Goal: Information Seeking & Learning: Learn about a topic

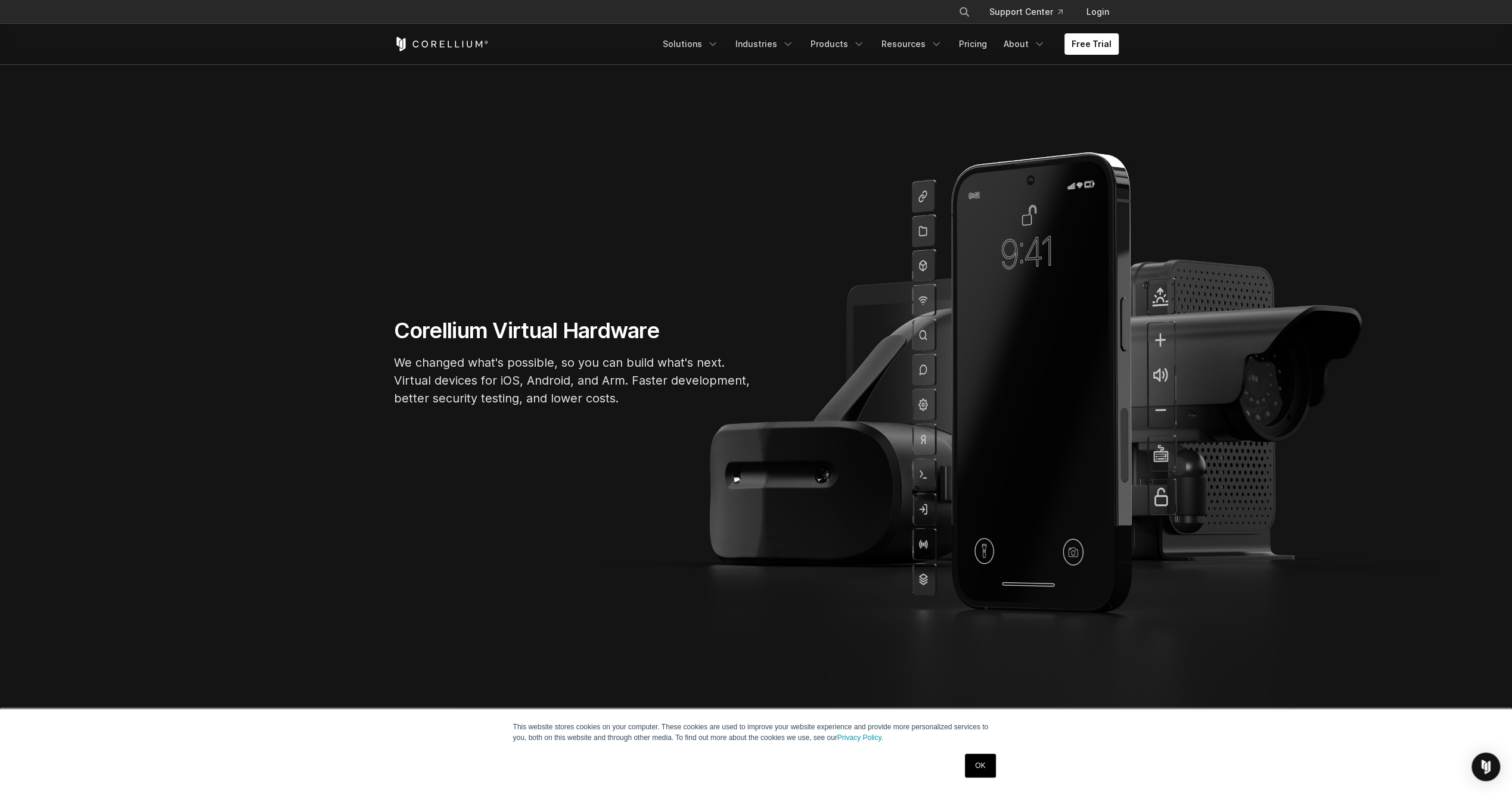
scroll to position [119, 0]
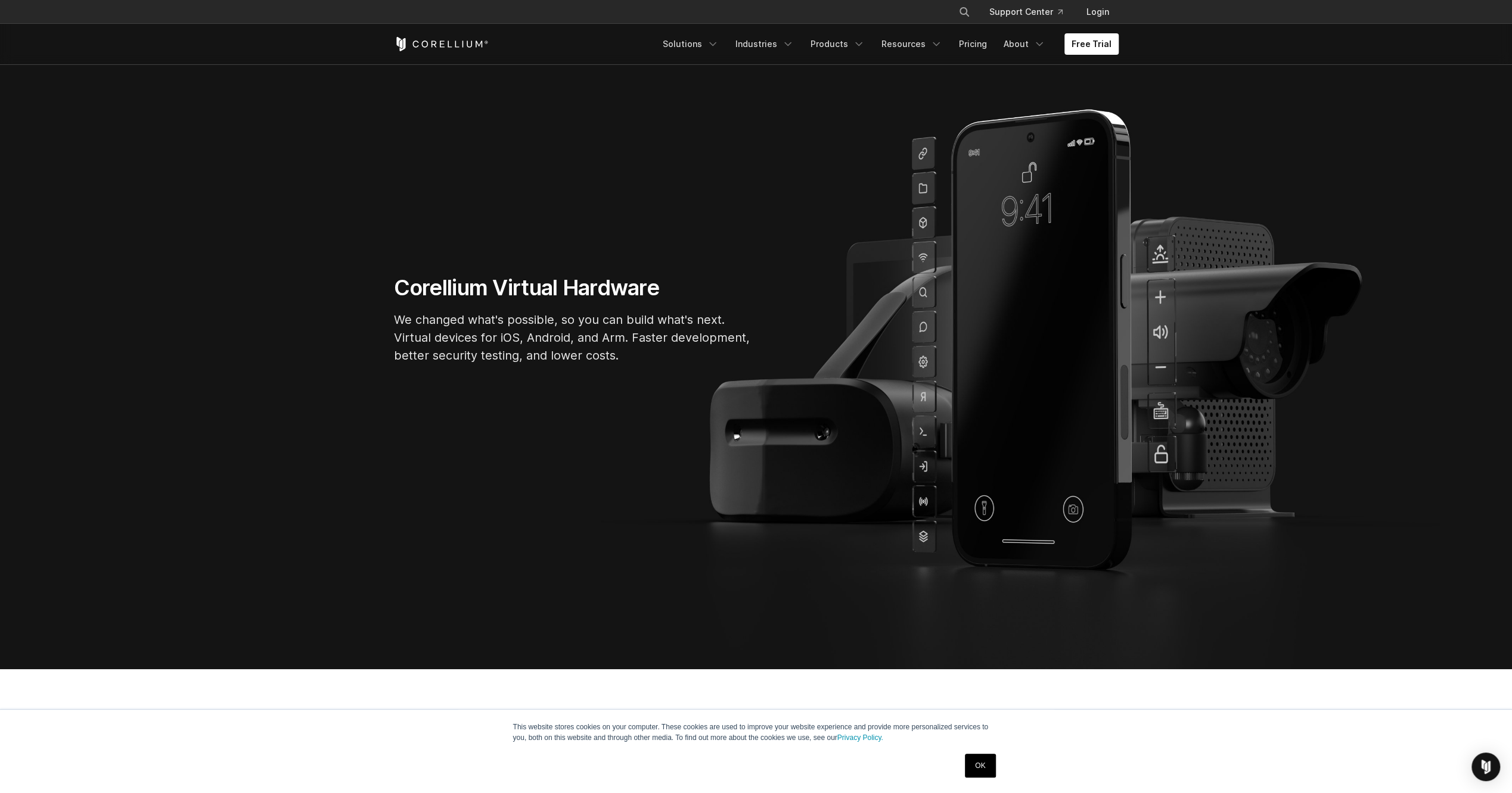
click at [988, 761] on link "OK" at bounding box center [979, 766] width 30 height 24
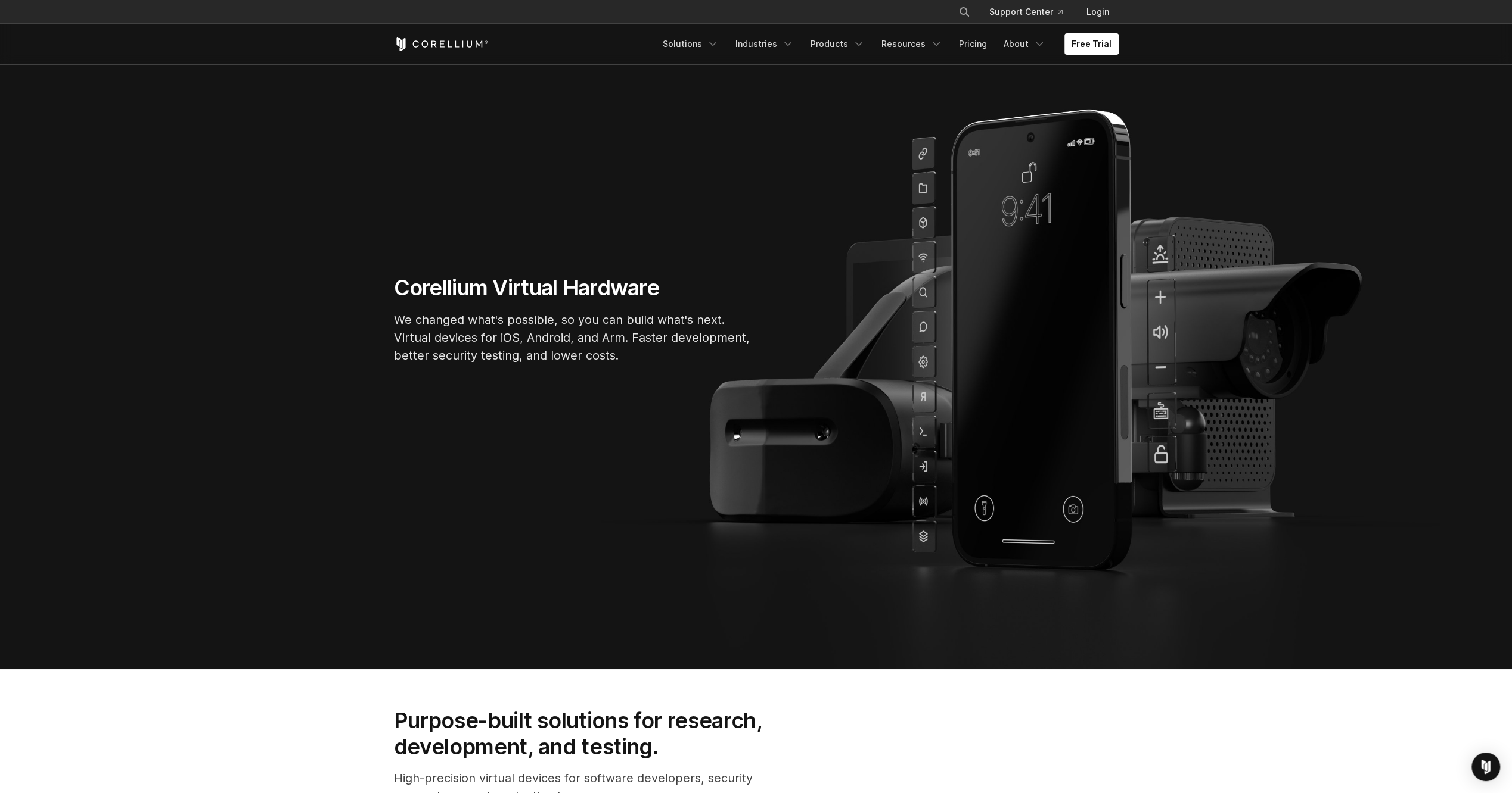
scroll to position [0, 0]
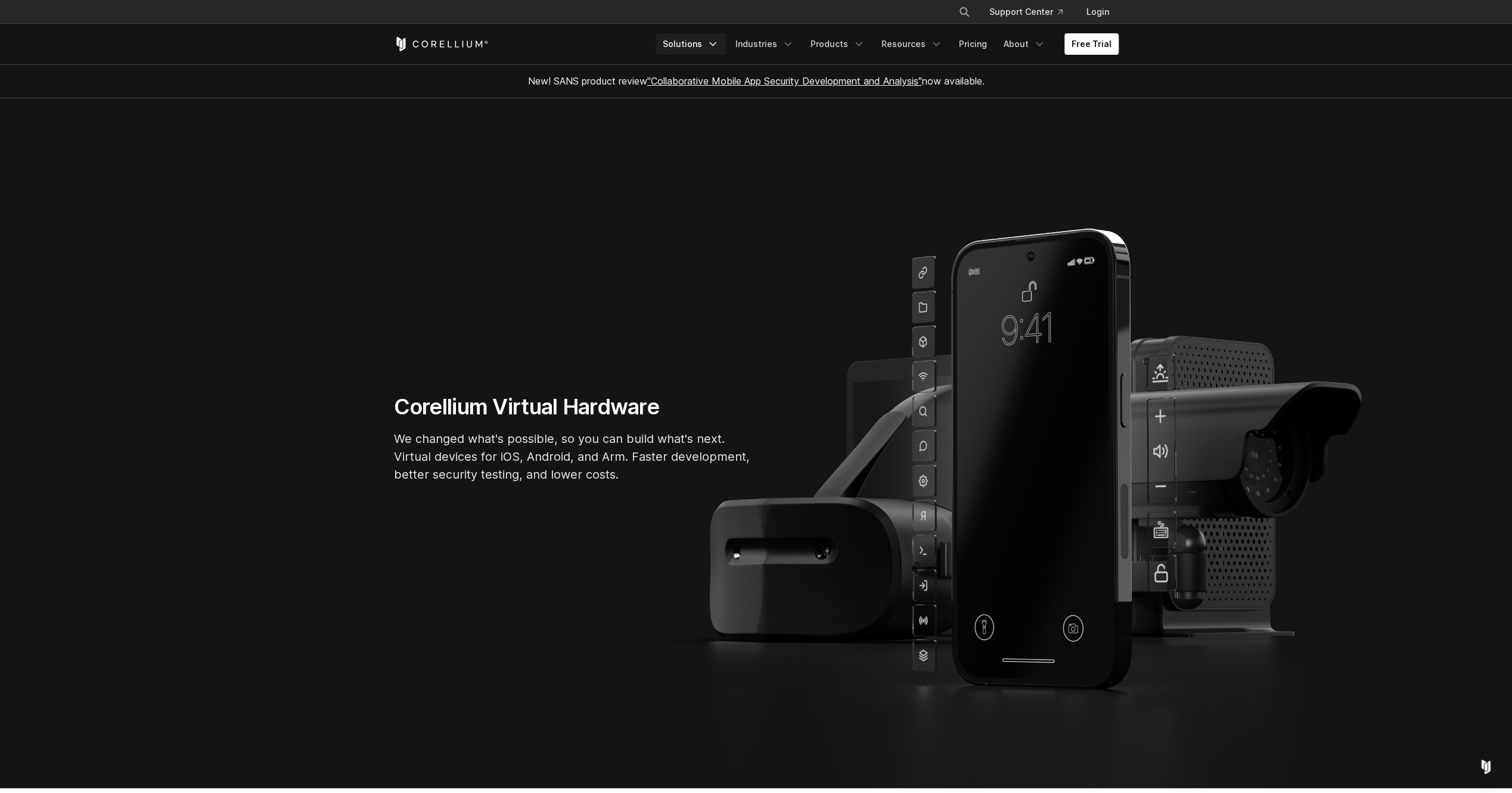
click at [714, 47] on link "Solutions" at bounding box center [691, 43] width 70 height 21
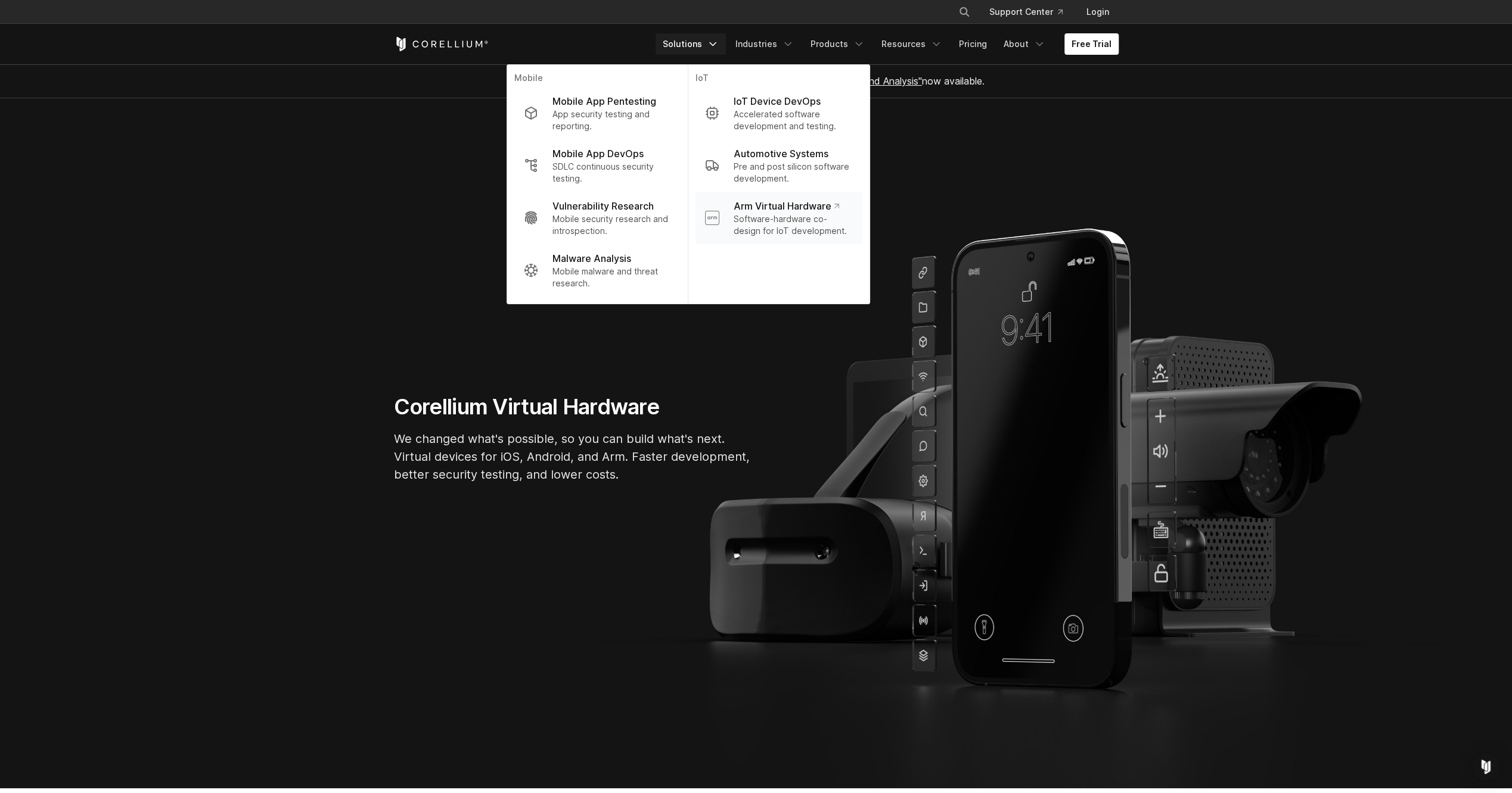
click at [809, 213] on p "Software-hardware co-design for IoT development." at bounding box center [791, 225] width 119 height 24
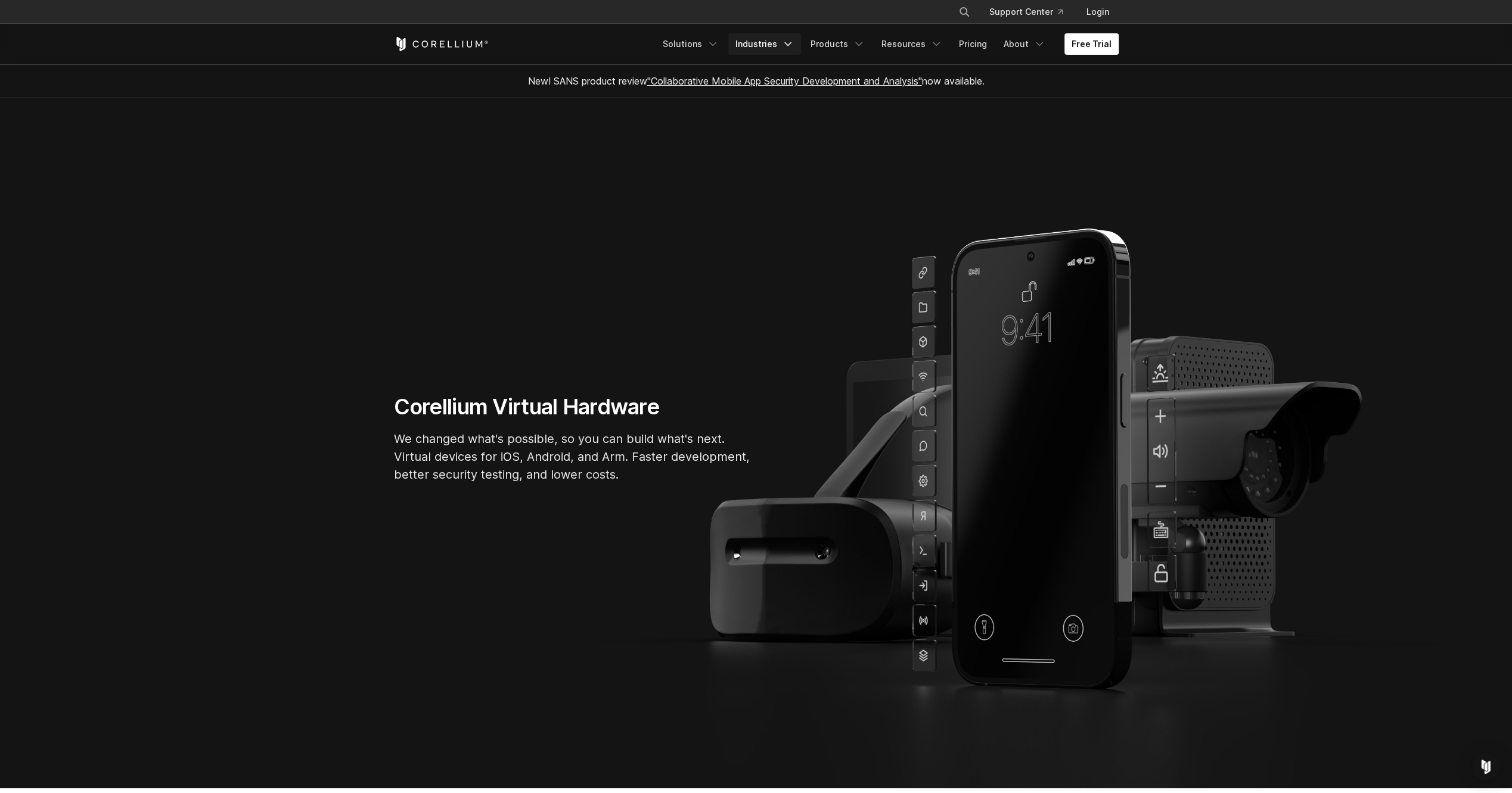
click at [773, 49] on link "Industries" at bounding box center [764, 43] width 73 height 21
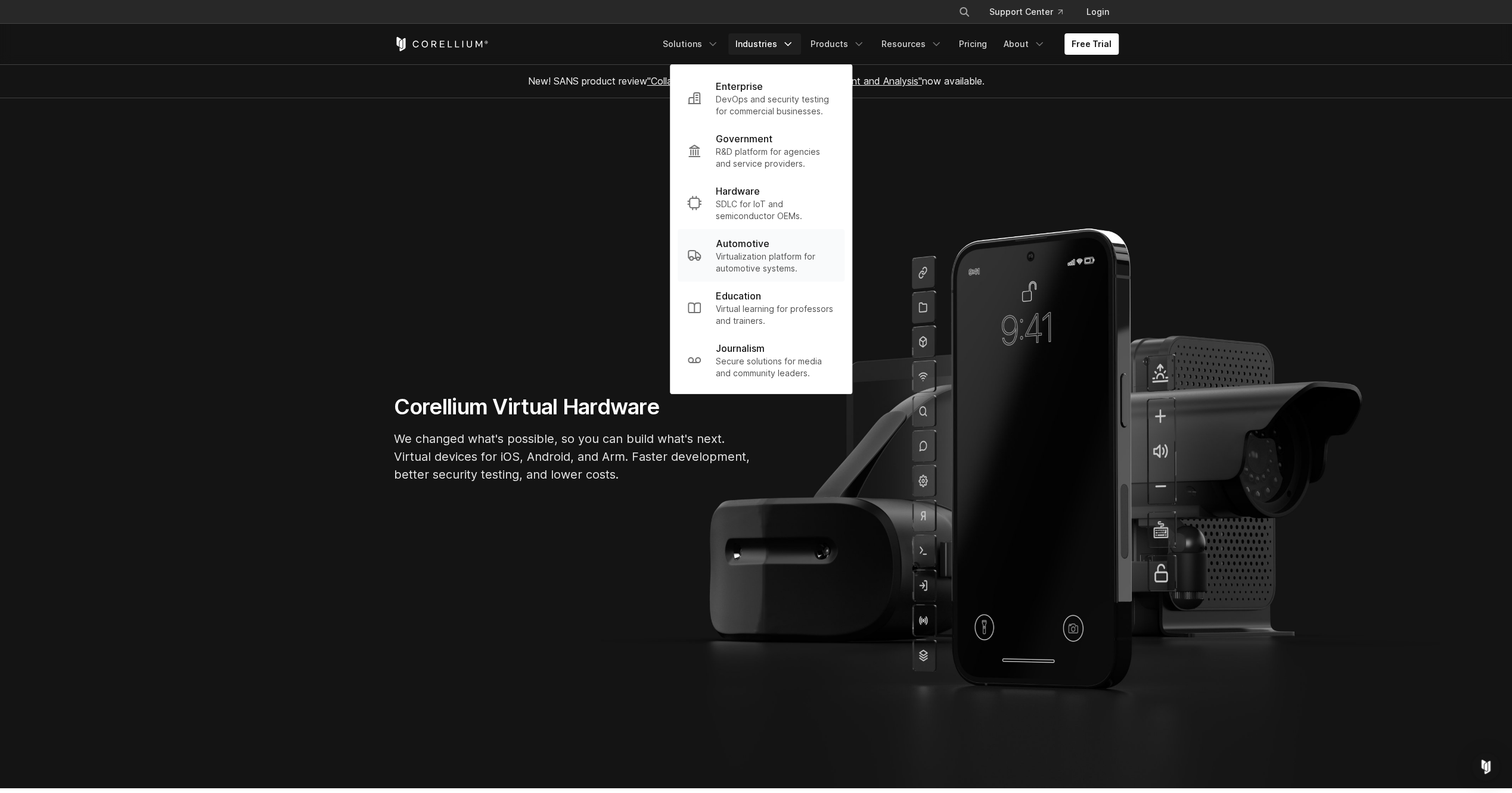
click at [766, 251] on p "Virtualization platform for automotive systems." at bounding box center [774, 263] width 119 height 24
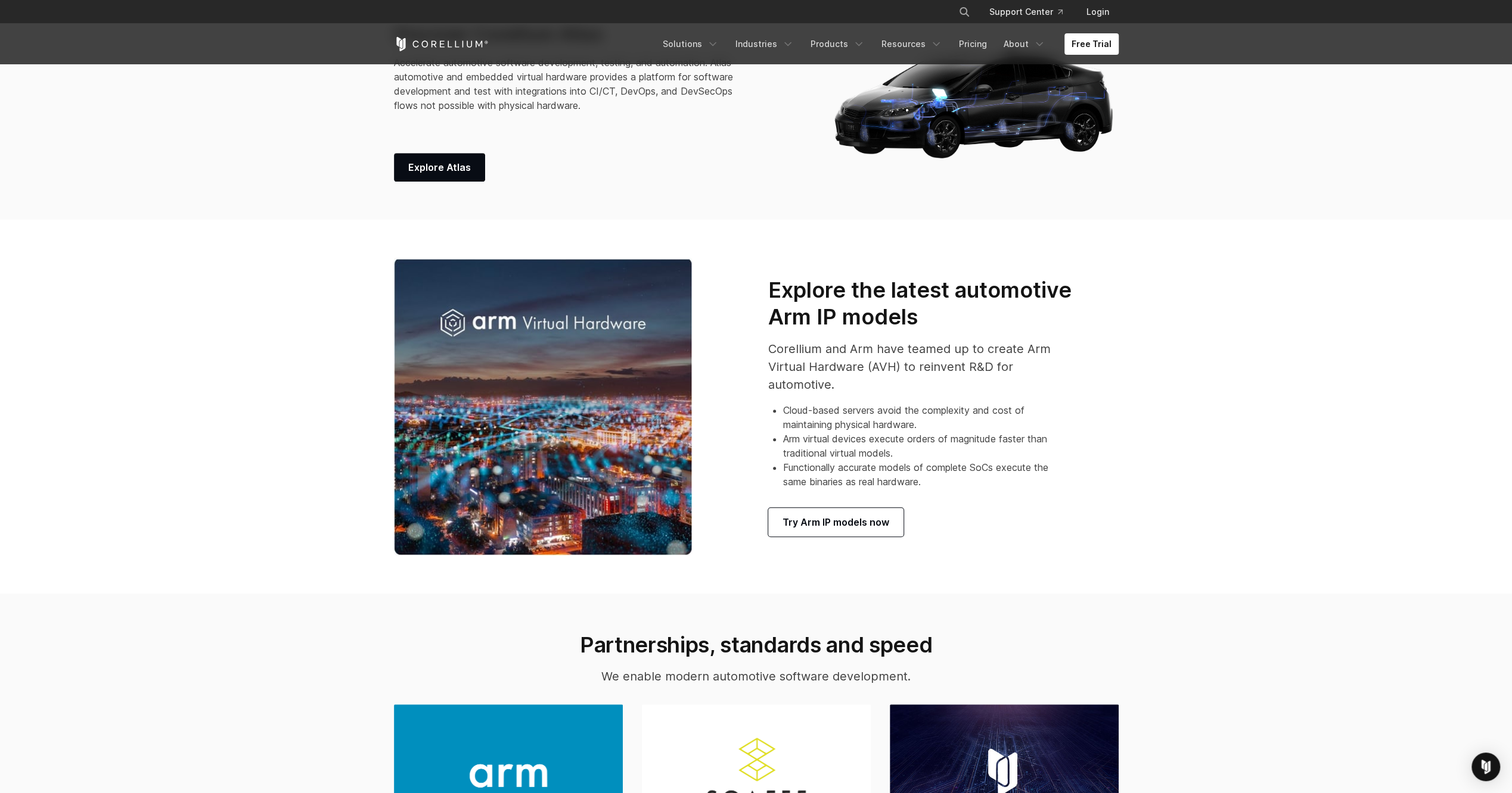
scroll to position [774, 0]
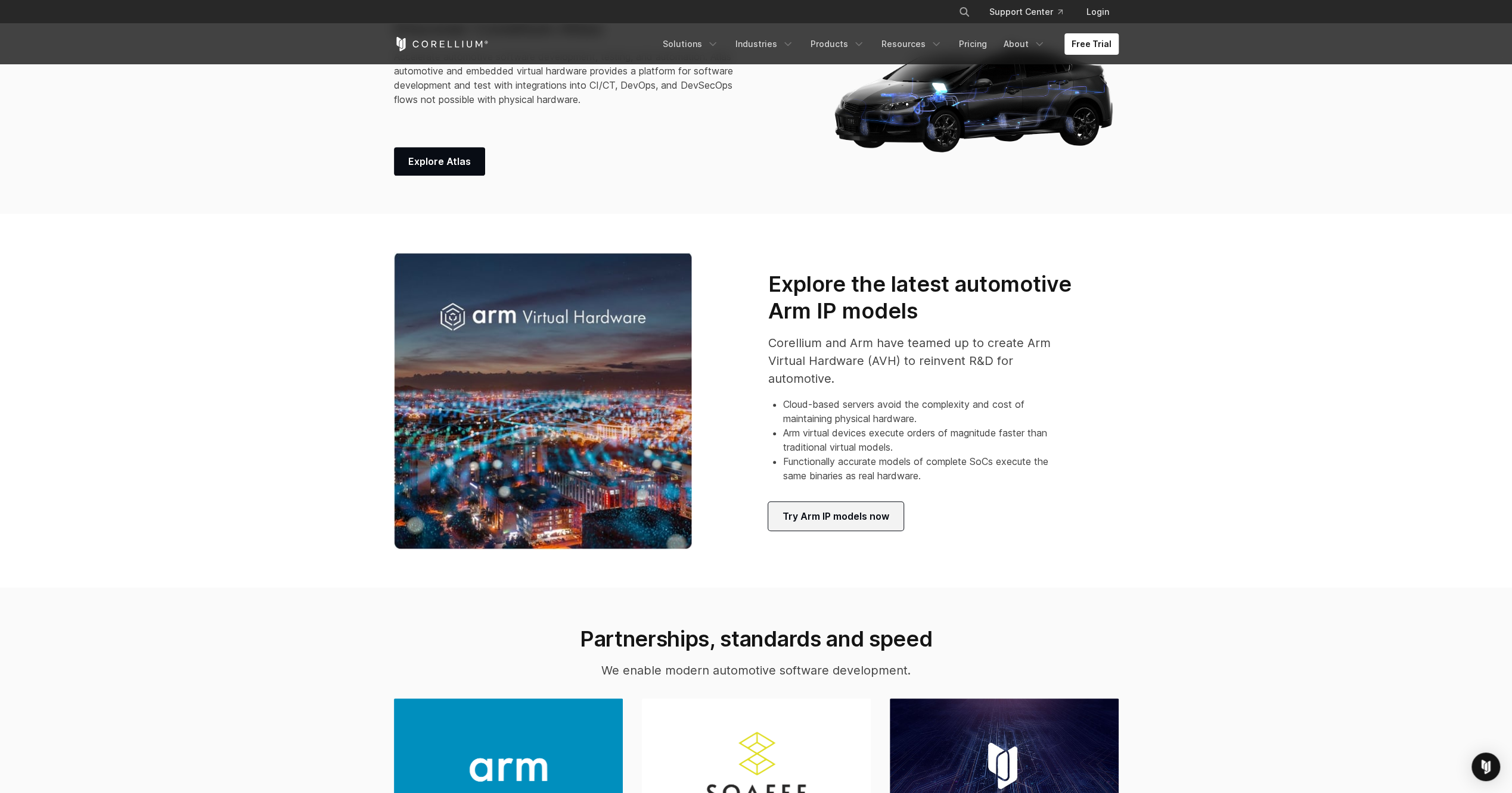
click at [858, 521] on span "Try Arm IP models now" at bounding box center [835, 516] width 107 height 14
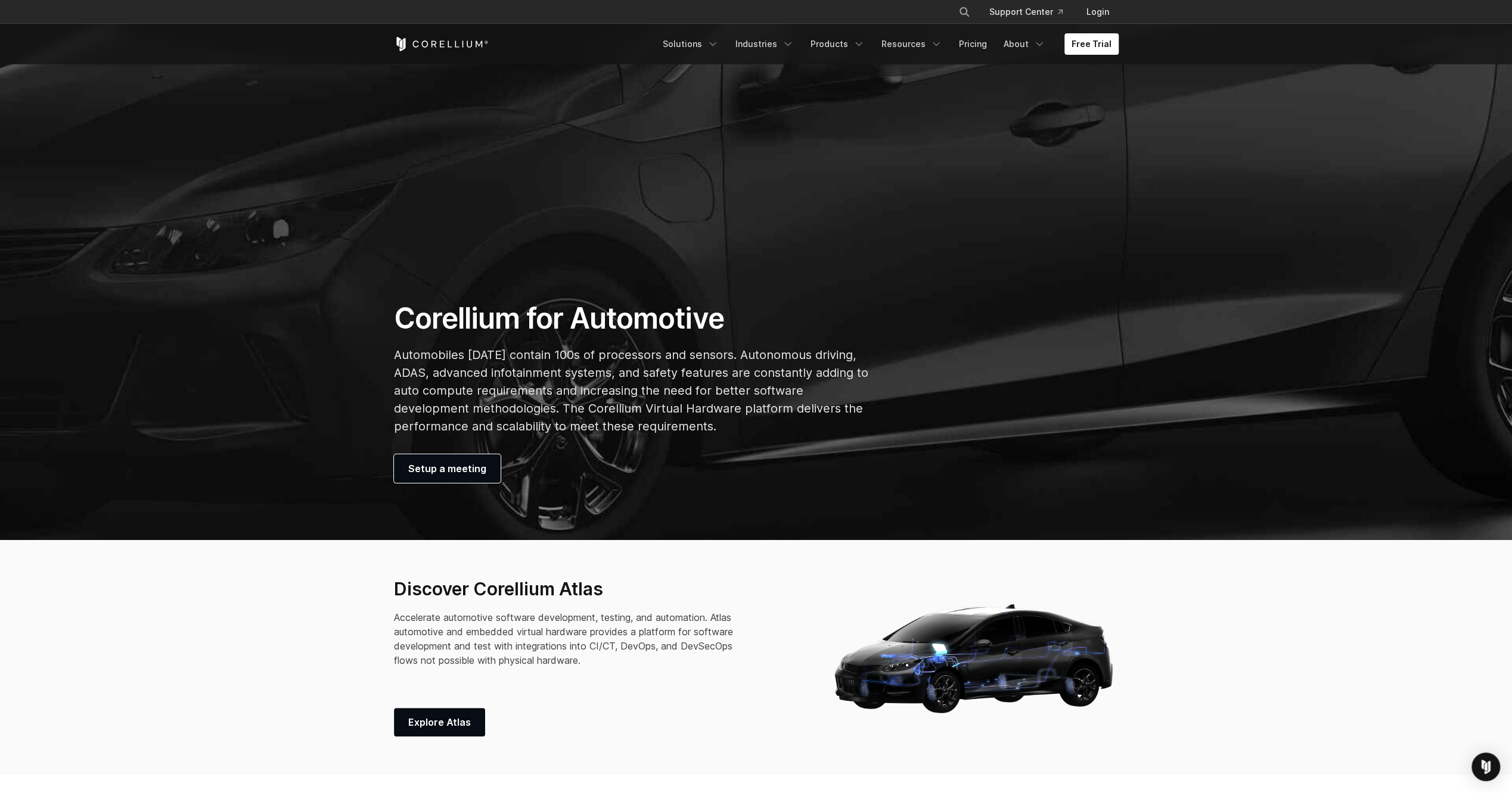
scroll to position [358, 0]
